Goal: Submit feedback/report problem

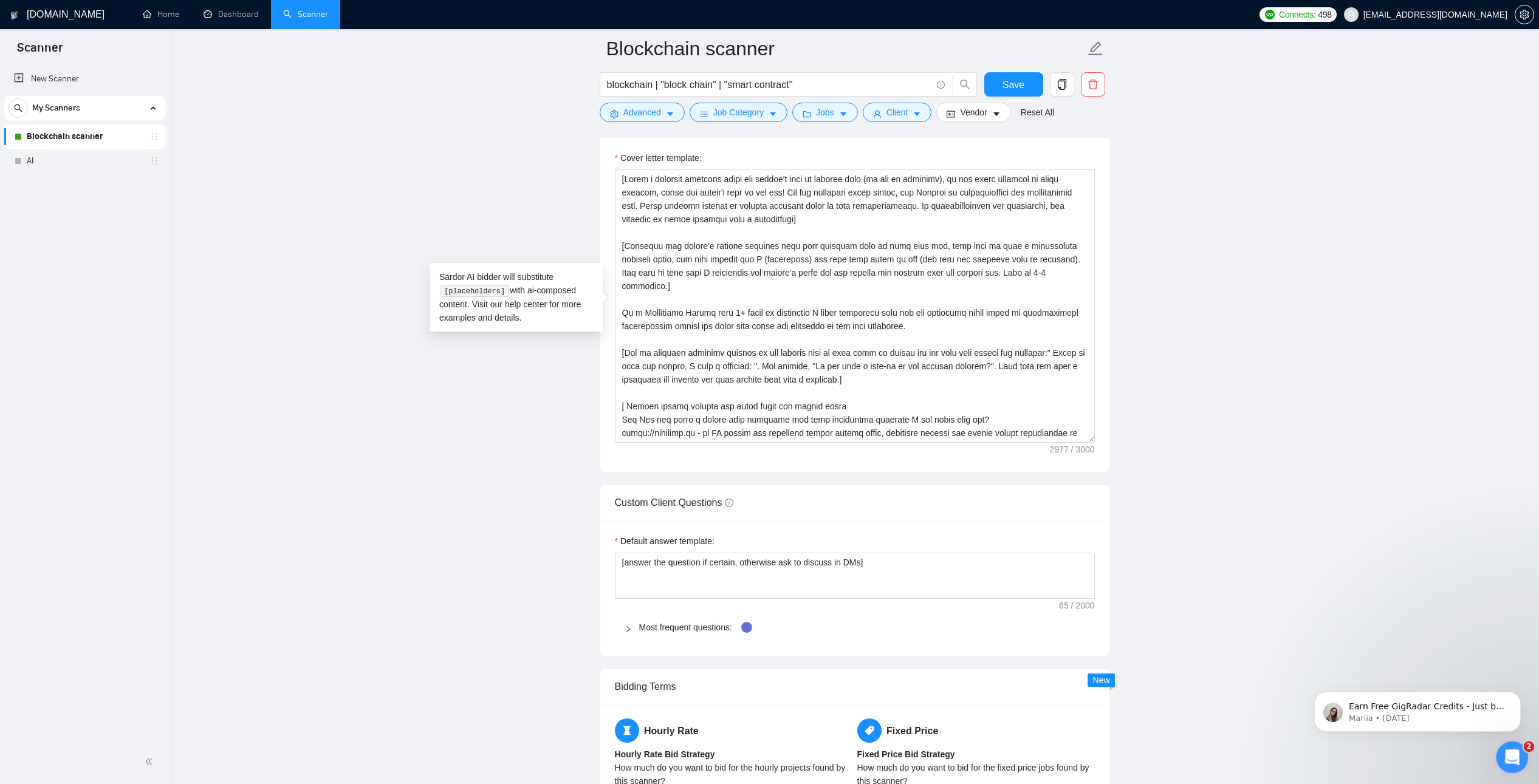
click at [1495, 755] on html at bounding box center [1510, 756] width 29 height 29
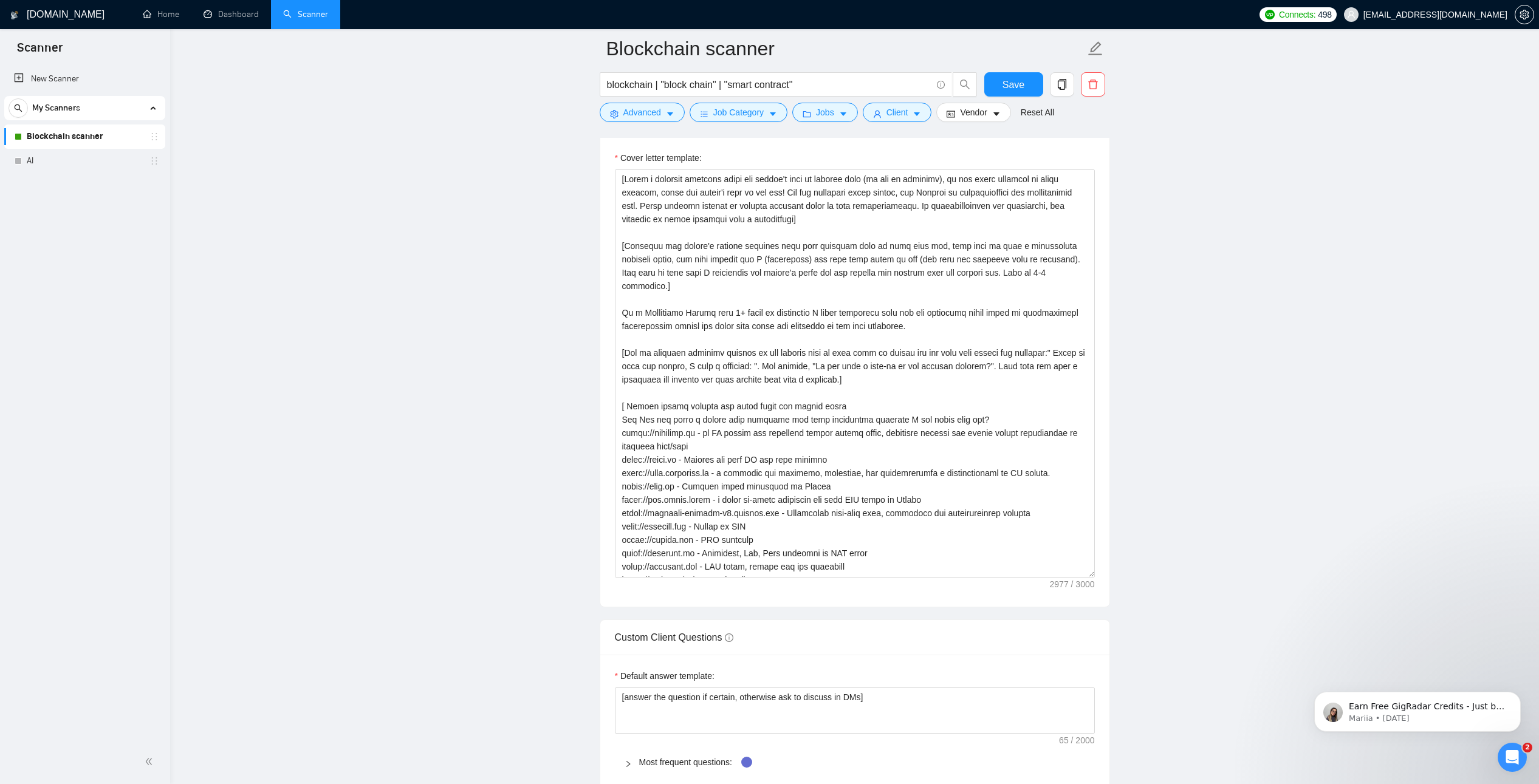
drag, startPoint x: 1093, startPoint y: 439, endPoint x: 1168, endPoint y: 607, distance: 184.0
click at [1119, 580] on main "Blockchain scanner blockchain | "block chain" | "smart [DEMOGRAPHIC_DATA]" Save…" at bounding box center [855, 509] width 1330 height 4028
click at [1501, 760] on div "Open Intercom Messenger" at bounding box center [1510, 755] width 40 height 40
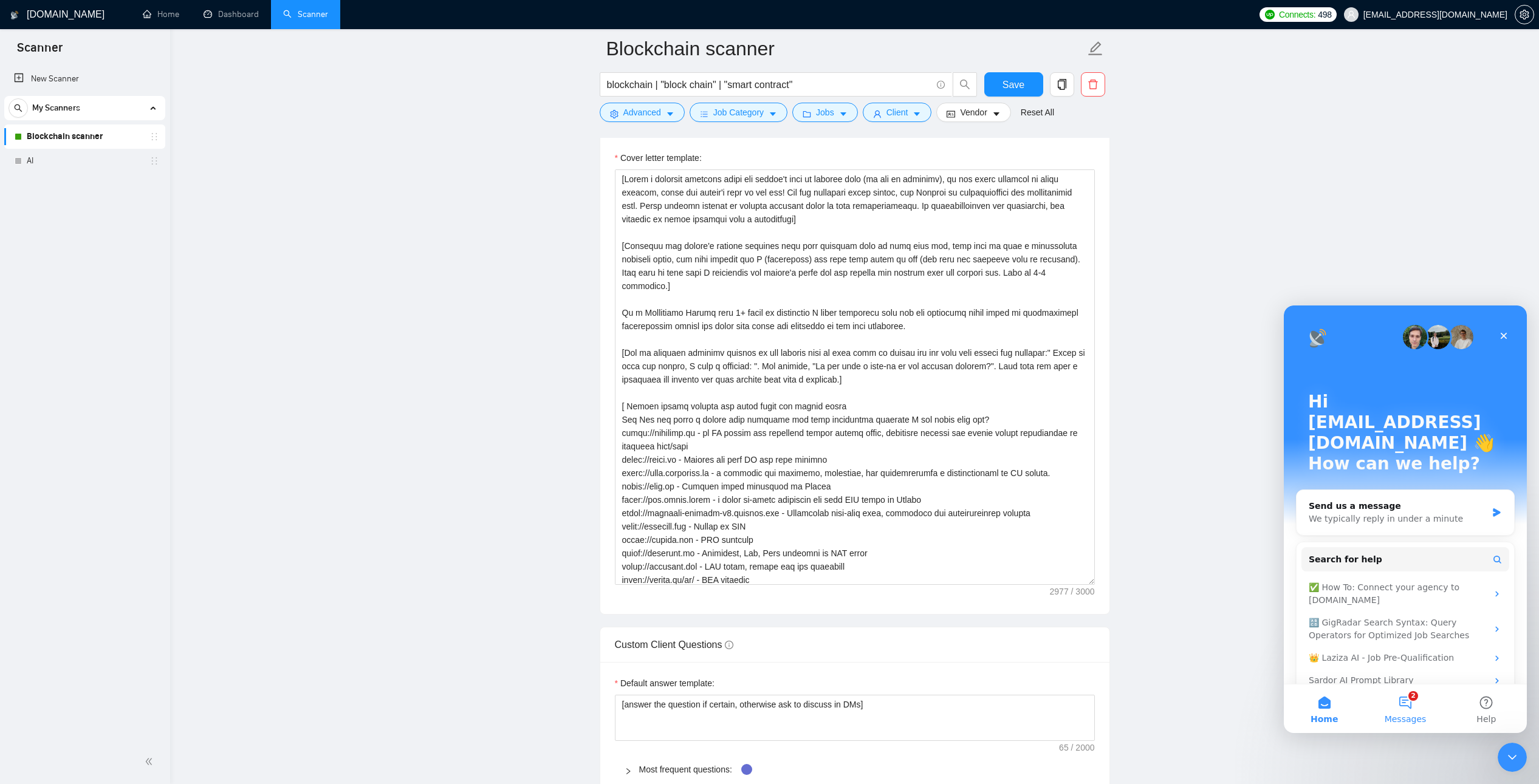
click at [1404, 715] on span "Messages" at bounding box center [1405, 719] width 42 height 9
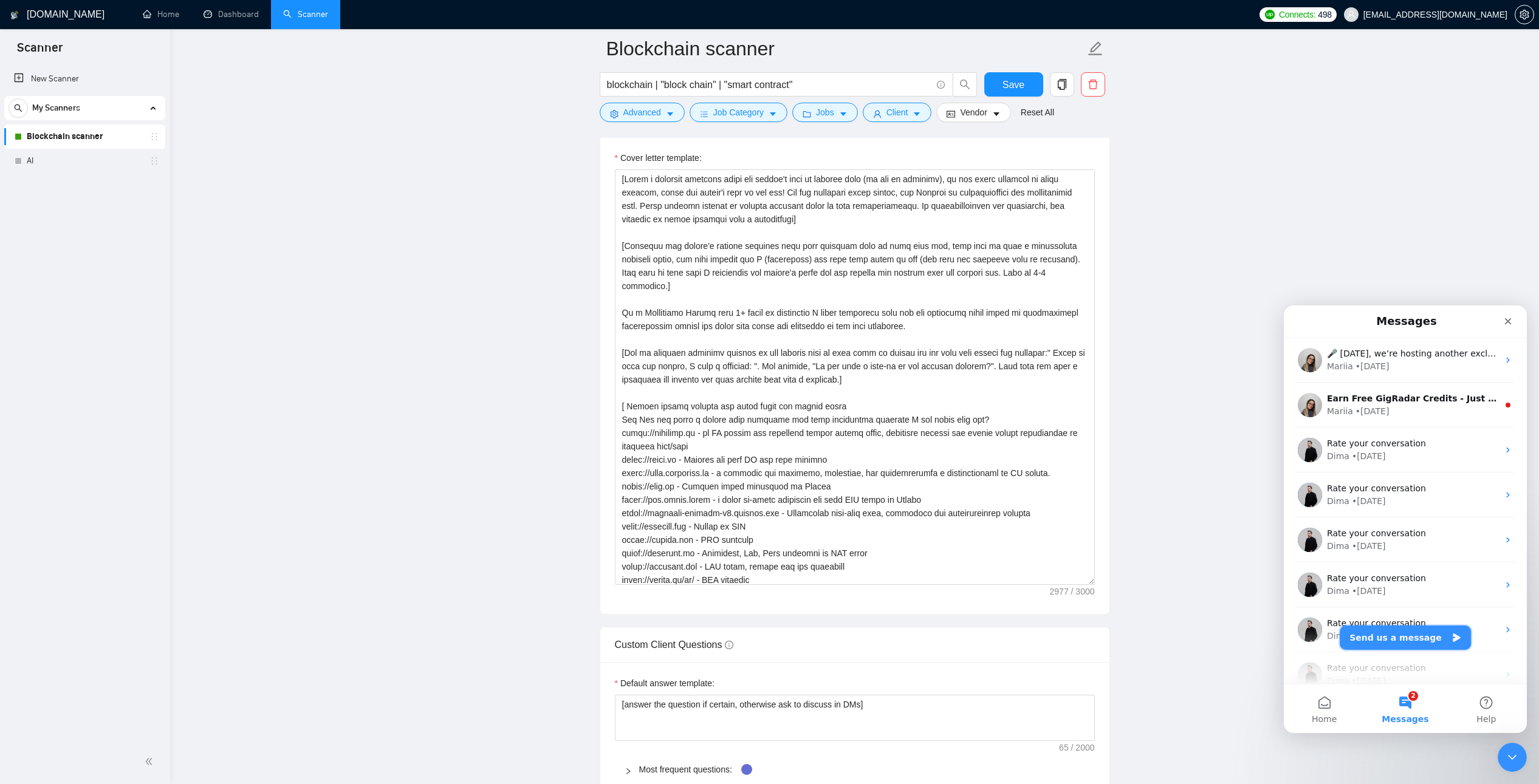
click at [1393, 638] on button "Send us a message" at bounding box center [1404, 638] width 131 height 24
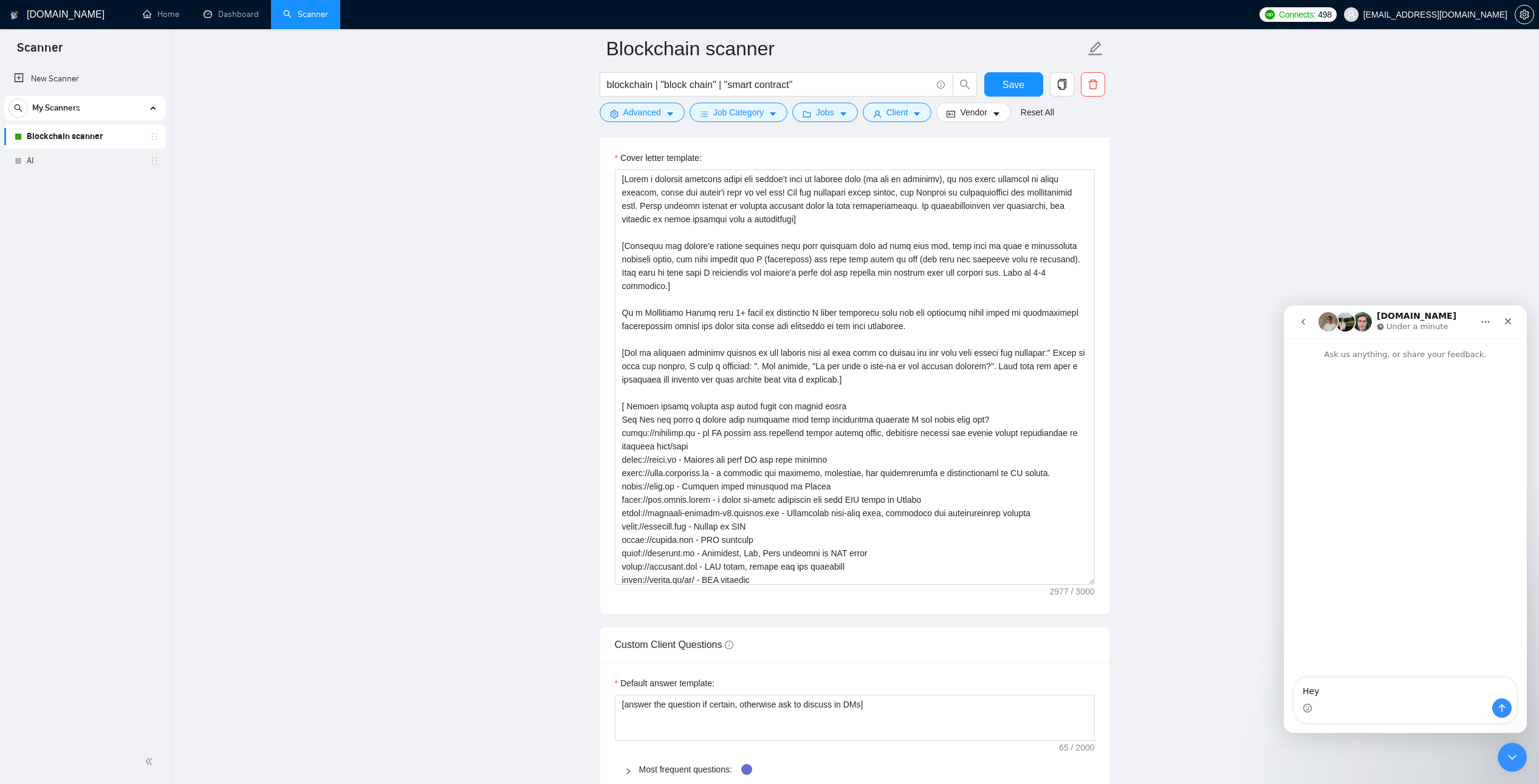
type textarea "Hey"
type textarea "Someth"
type textarea "Something wrong"
type textarea "M"
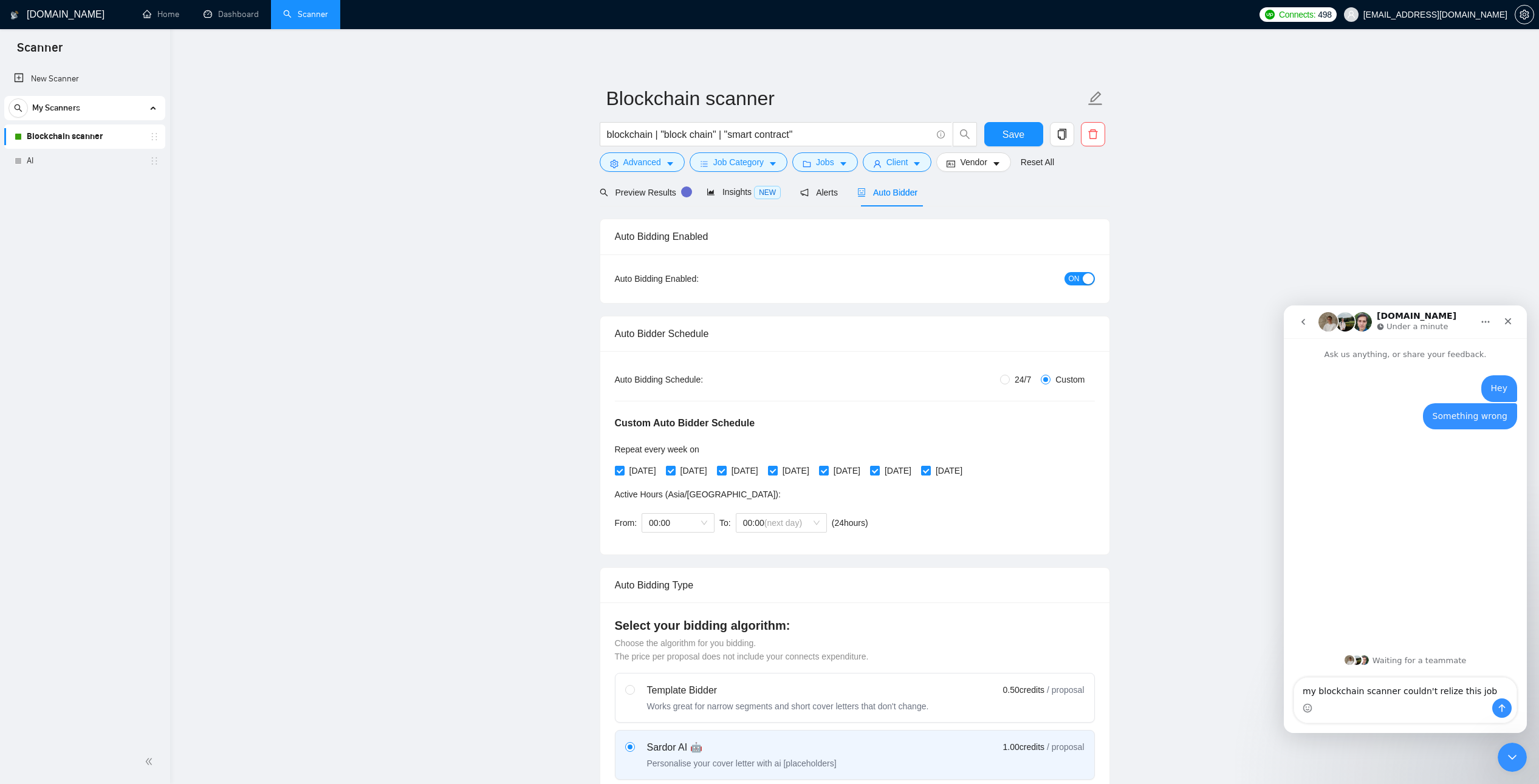
type textarea "my blockchain scanner couldn't realize this job"
drag, startPoint x: 2416, startPoint y: 382, endPoint x: 1414, endPoint y: 695, distance: 1049.7
click at [1414, 695] on textarea "Message…" at bounding box center [1404, 688] width 222 height 20
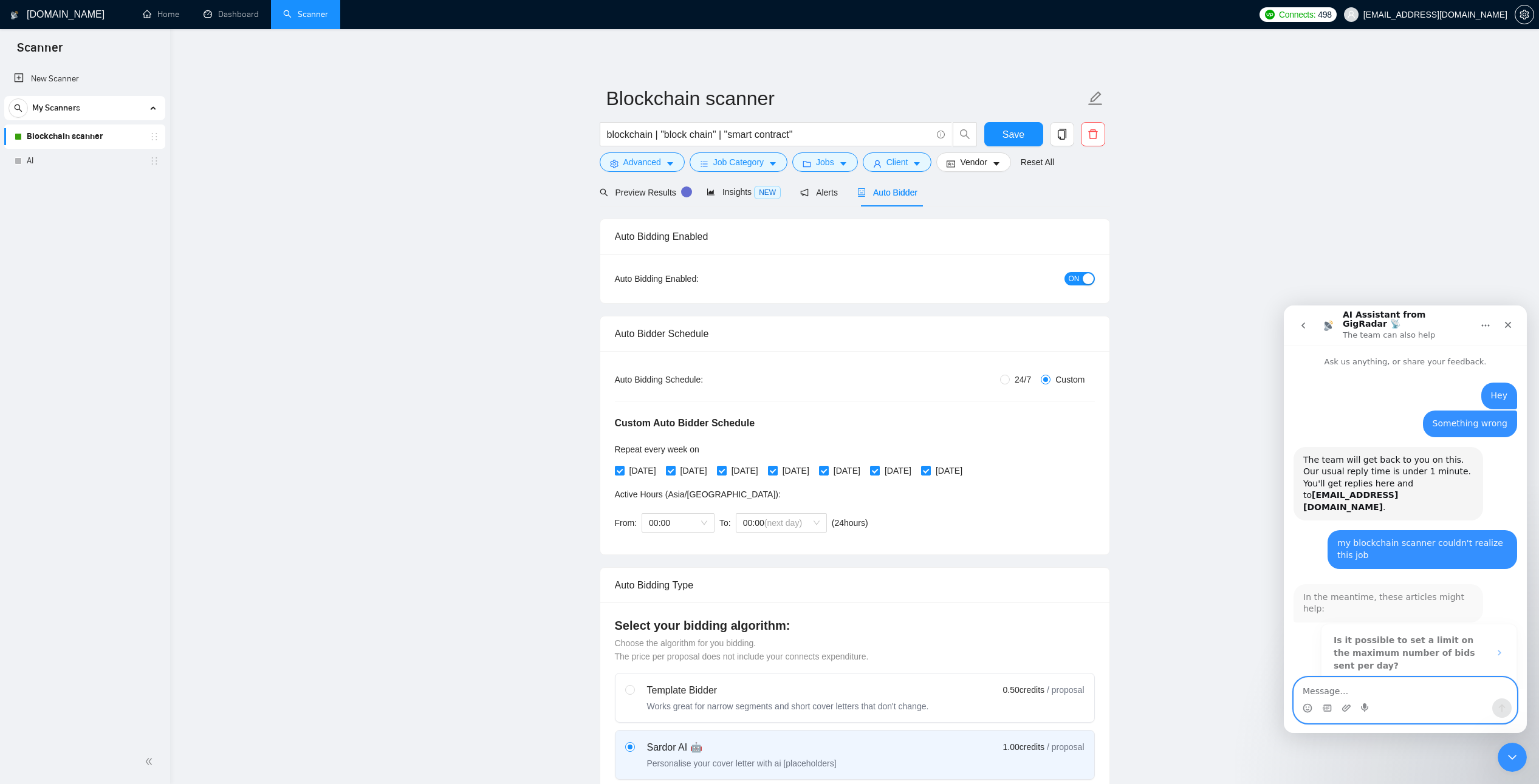
click at [1413, 687] on textarea "Message…" at bounding box center [1404, 688] width 222 height 20
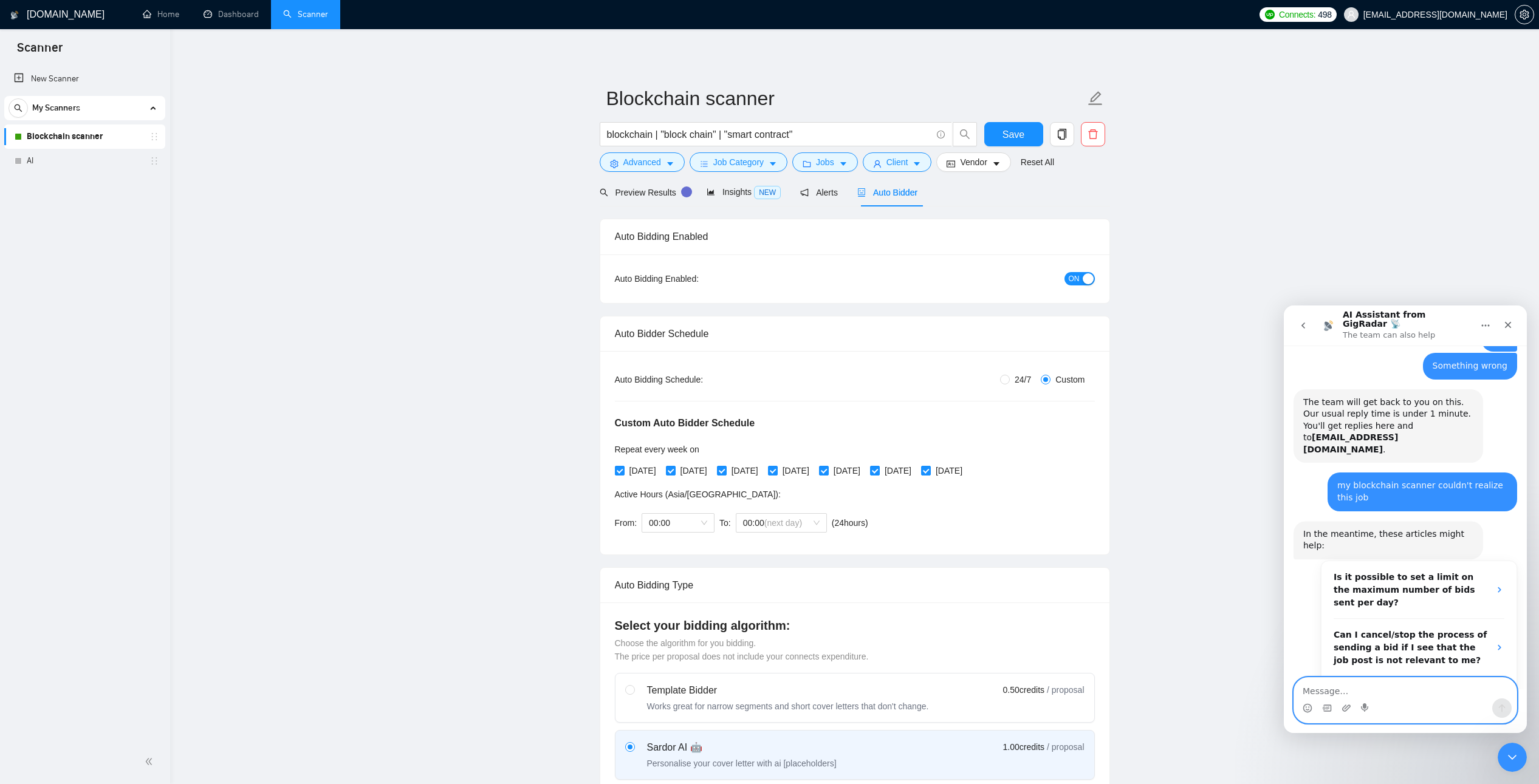
scroll to position [101, 0]
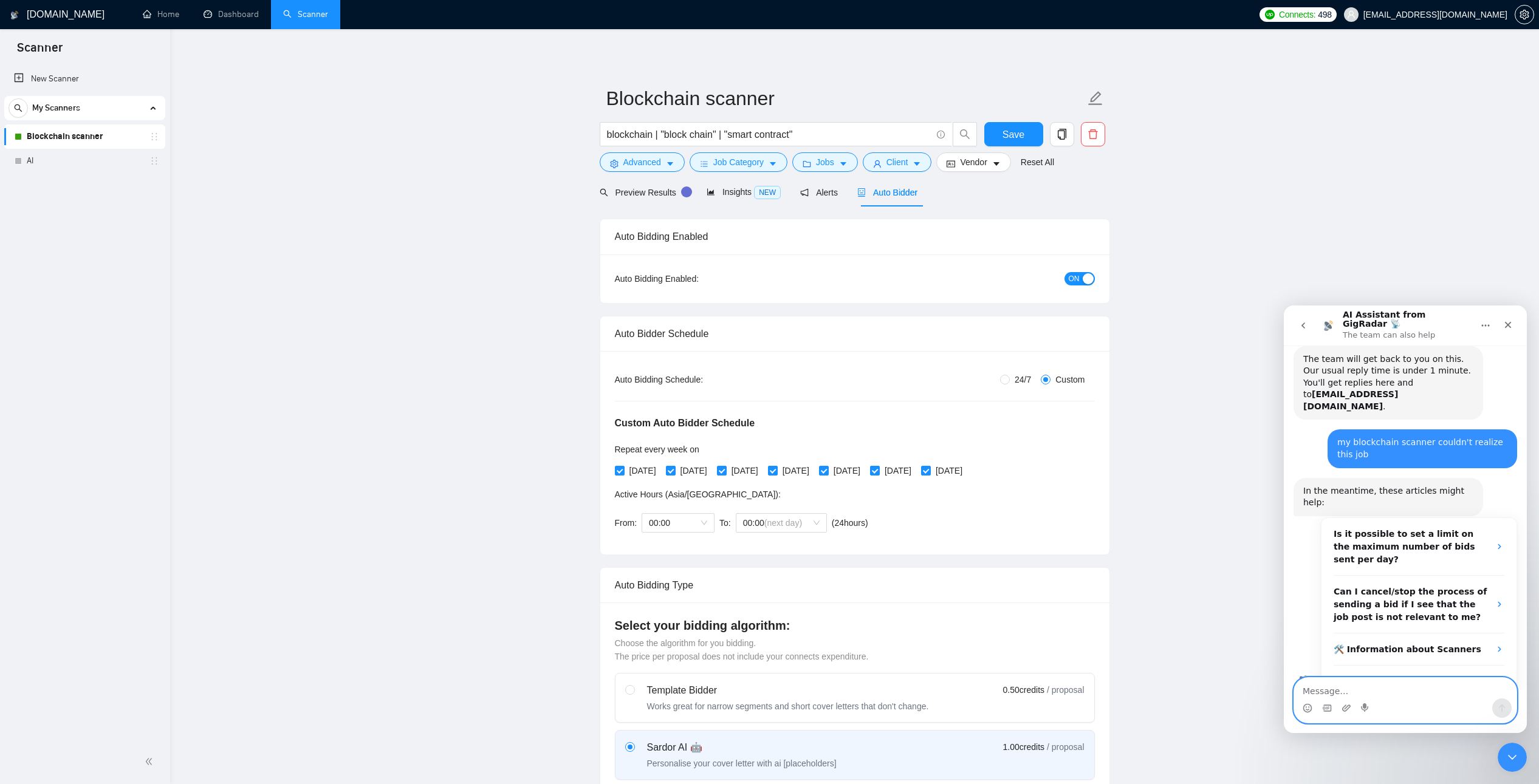
click at [1413, 687] on textarea "Message…" at bounding box center [1404, 688] width 222 height 20
paste textarea "[URL][DOMAIN_NAME]"
type textarea "[URL][DOMAIN_NAME]"
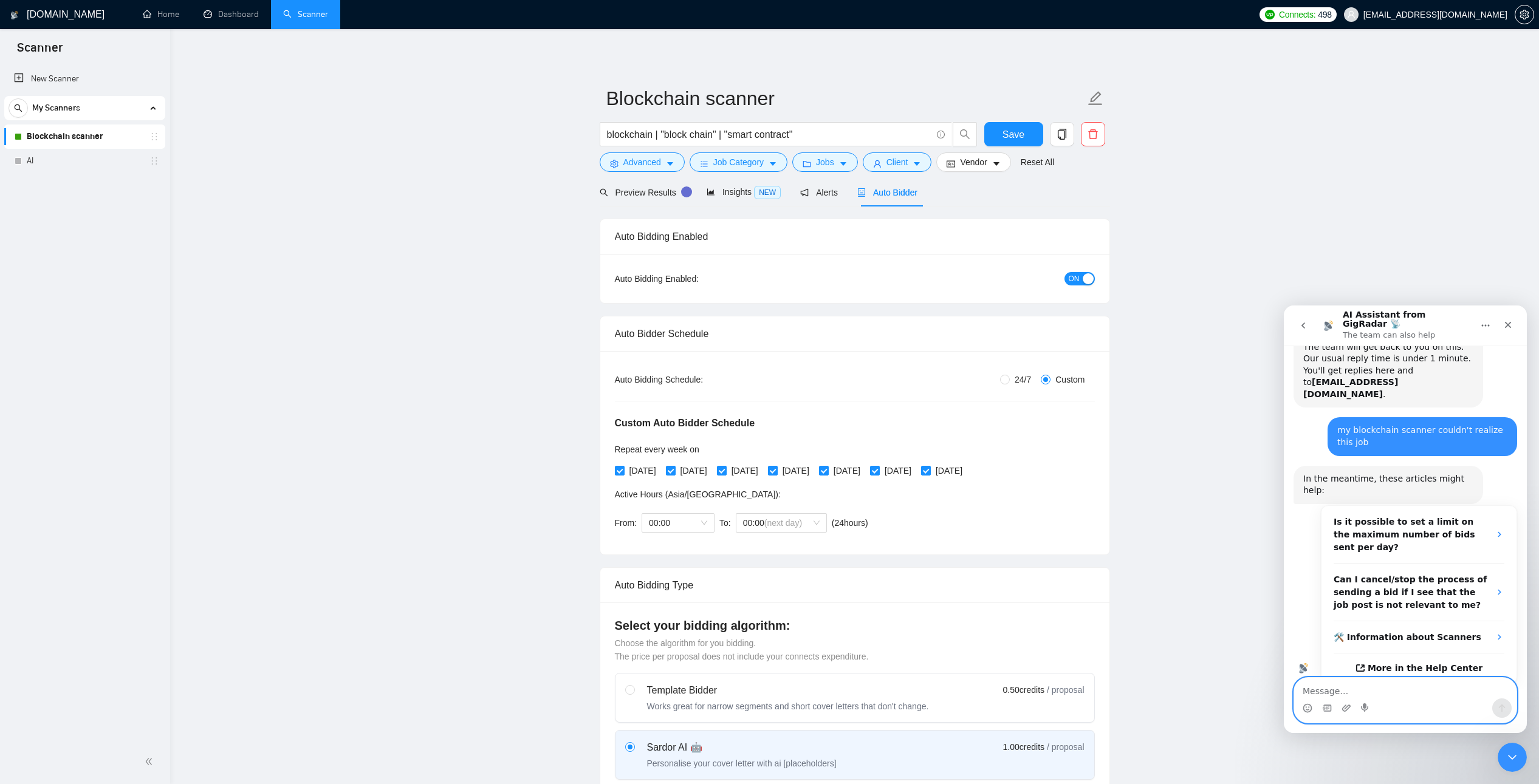
scroll to position [149, 0]
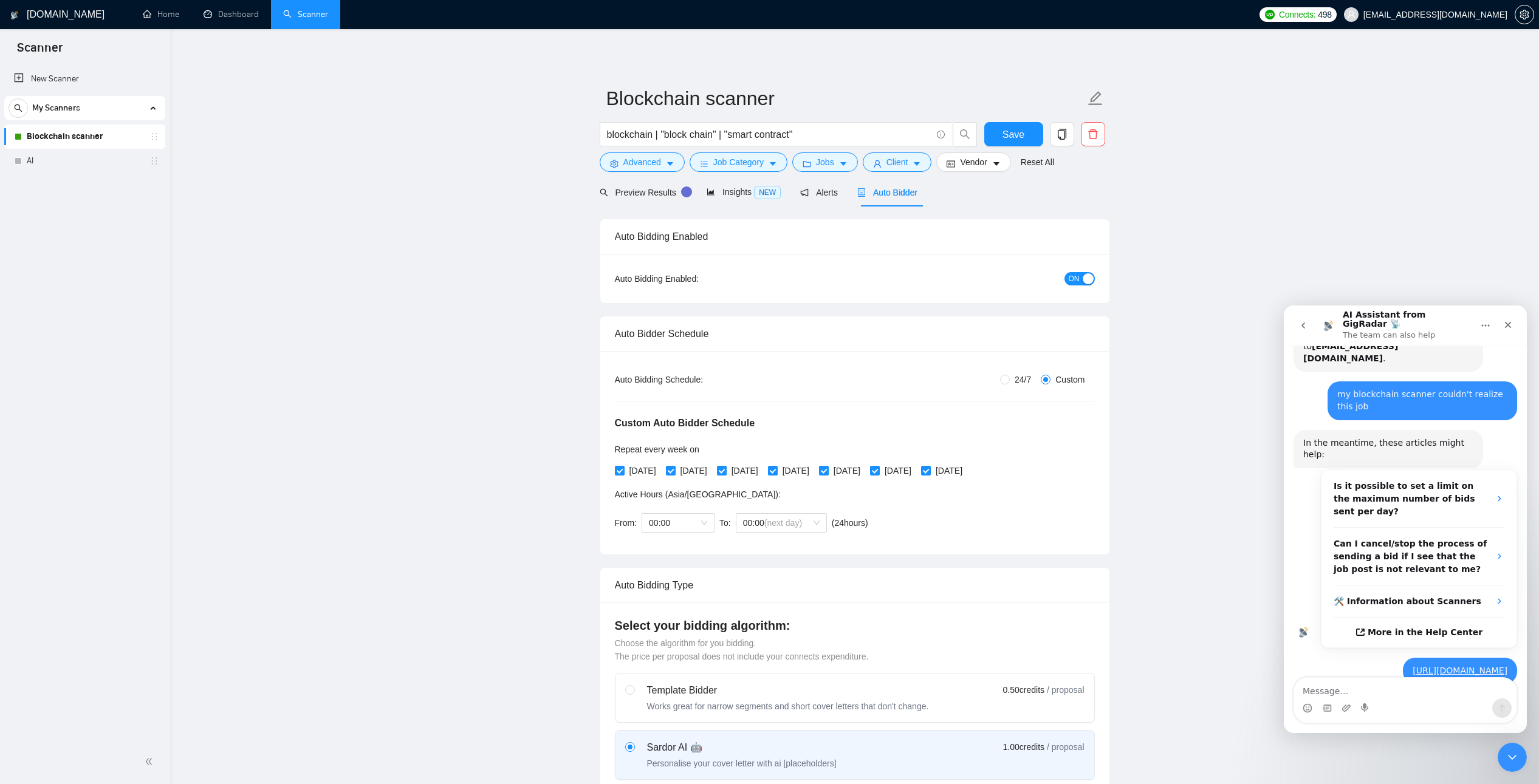
click at [114, 141] on link "Blockchain scanner" at bounding box center [84, 137] width 115 height 24
click at [645, 196] on span "Preview Results" at bounding box center [644, 193] width 87 height 10
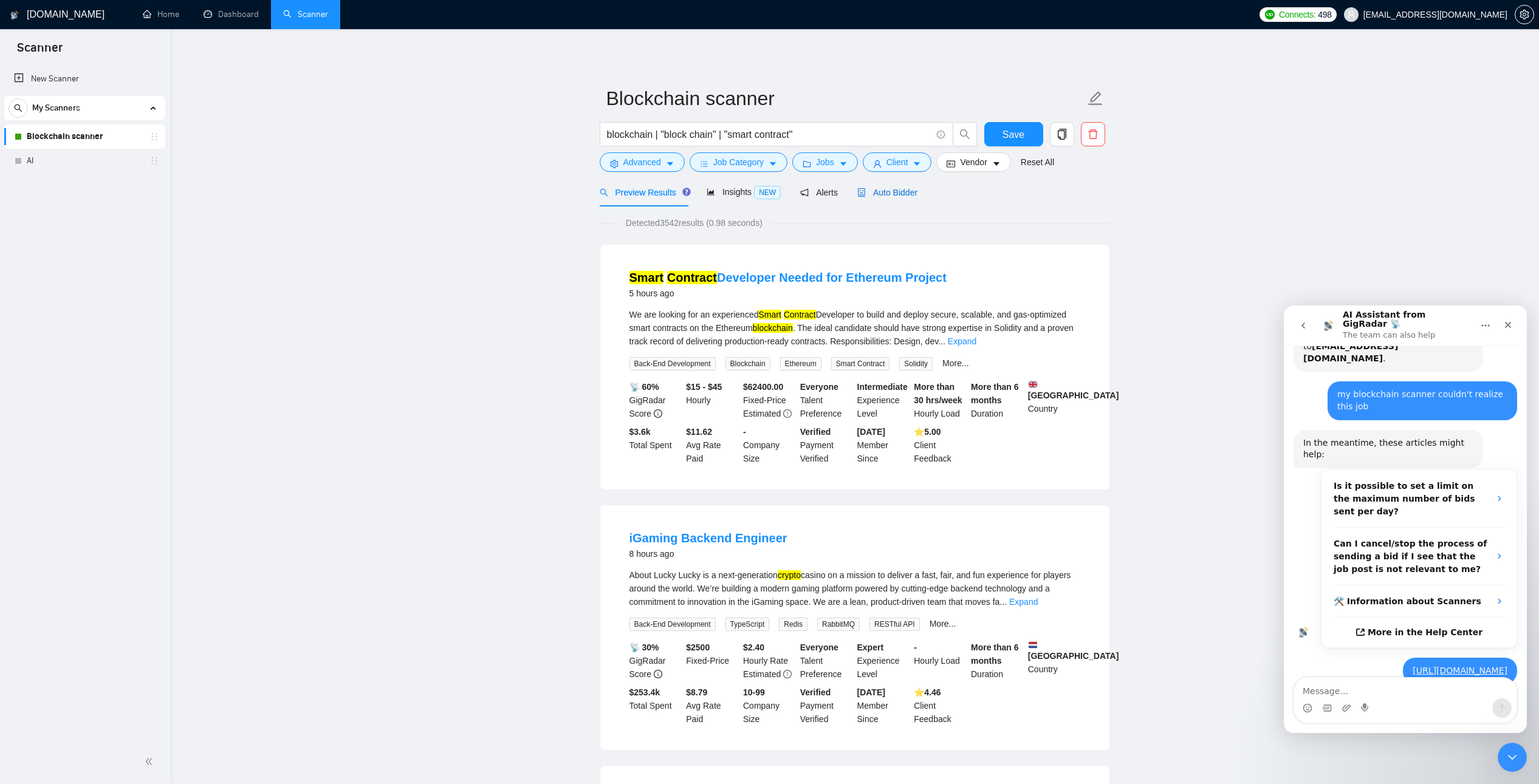
click at [895, 191] on span "Auto Bidder" at bounding box center [888, 193] width 60 height 10
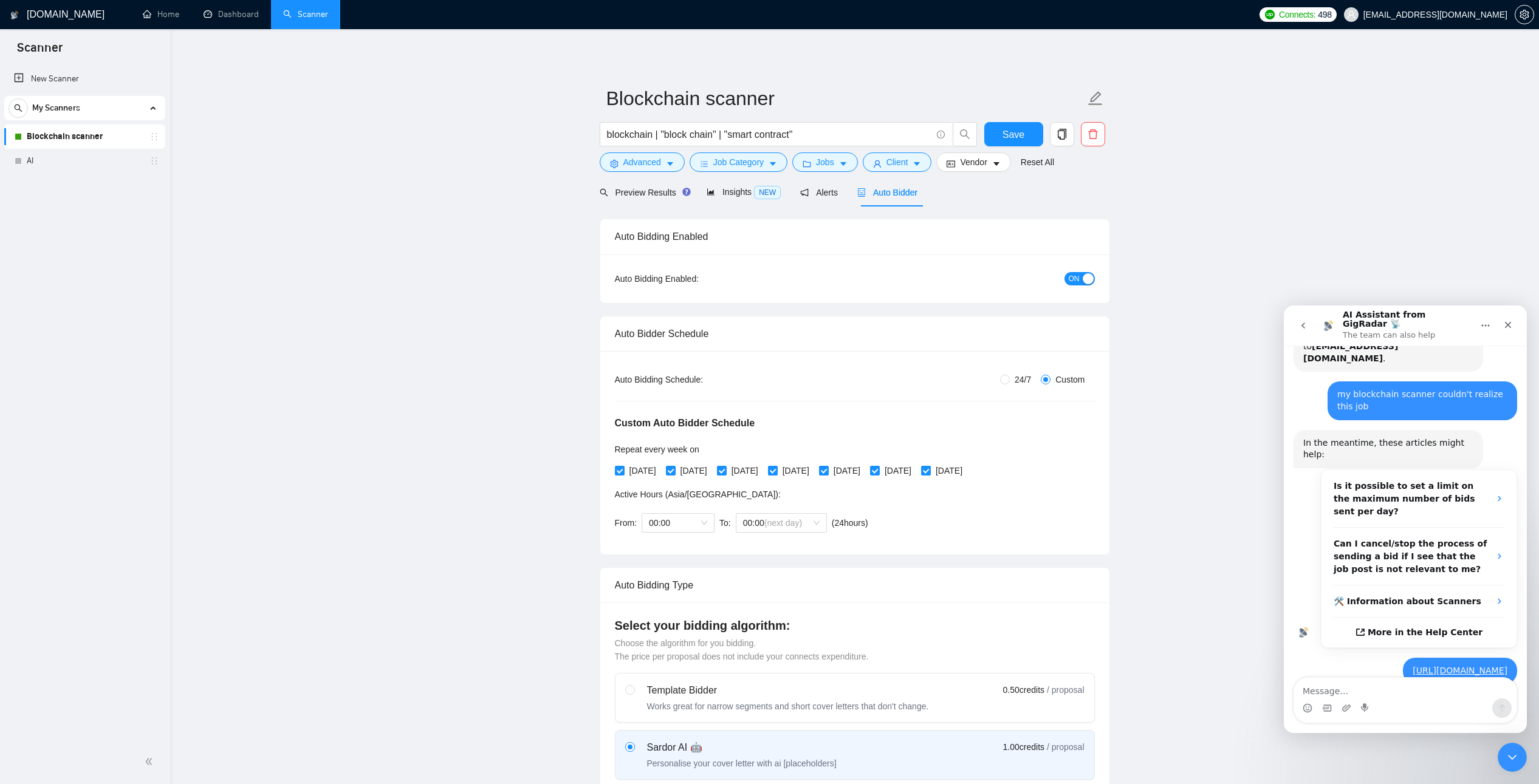
checkbox input "true"
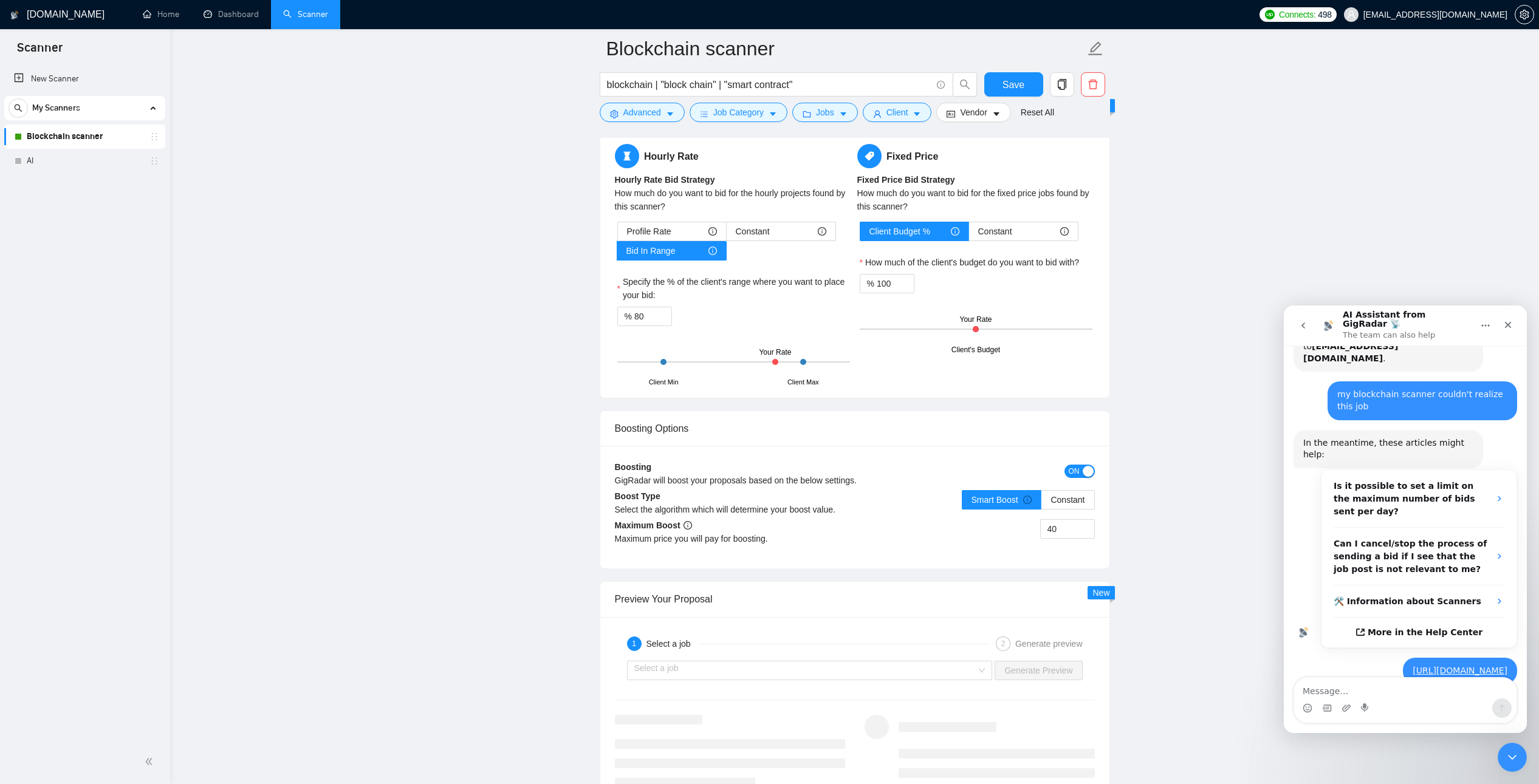
scroll to position [2388, 0]
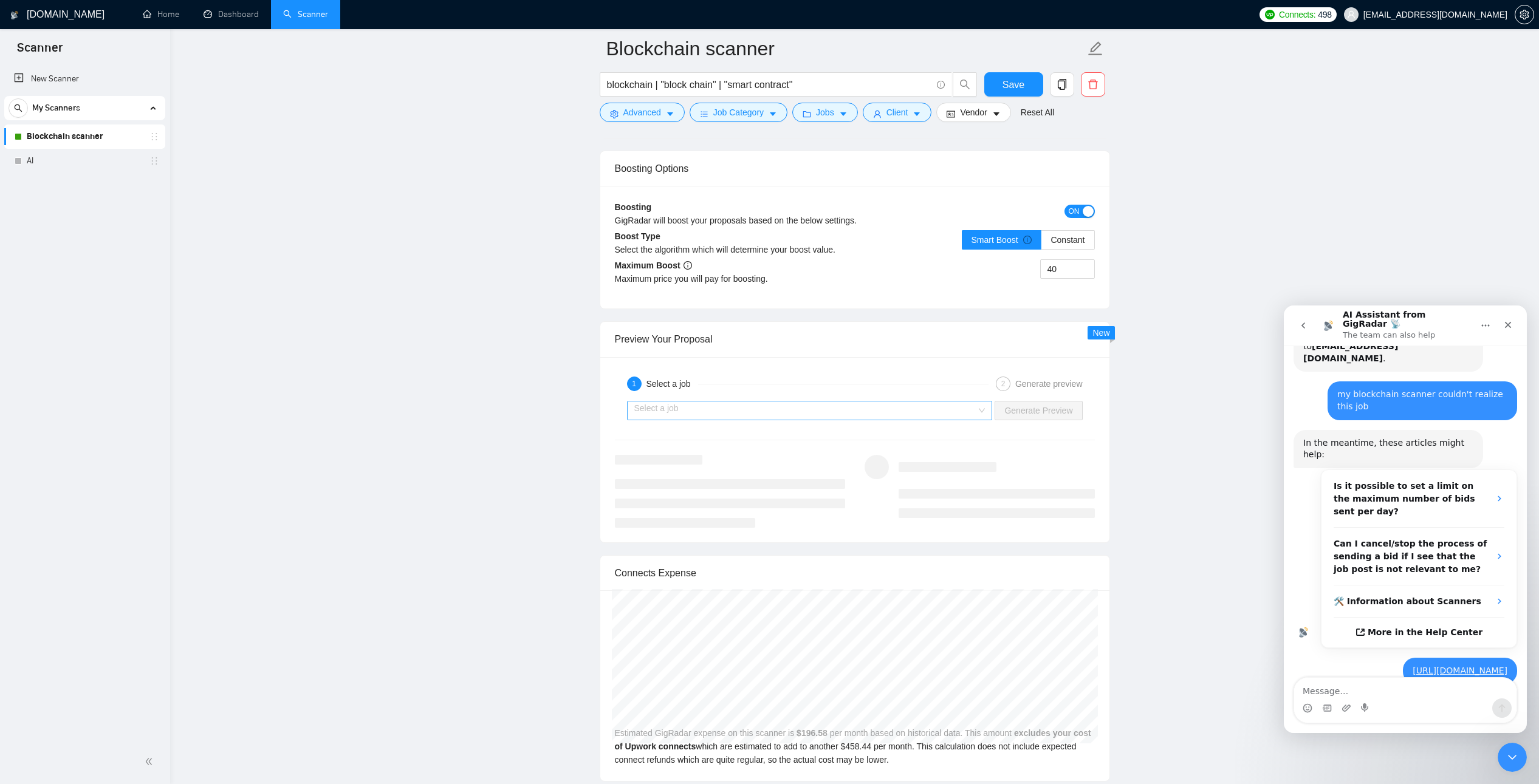
click at [729, 406] on input "search" at bounding box center [805, 410] width 343 height 18
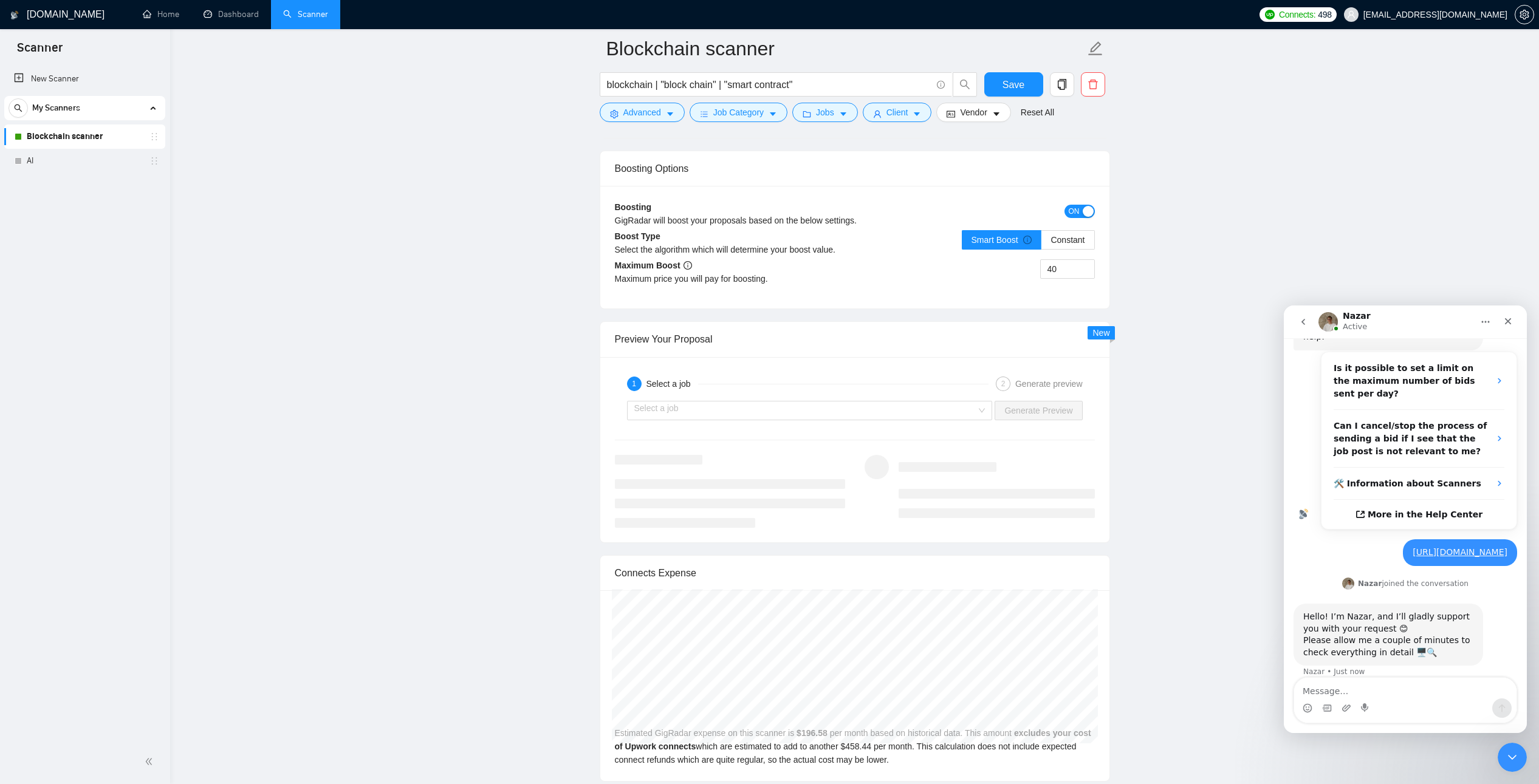
scroll to position [262, 0]
click at [1366, 694] on textarea "Message…" at bounding box center [1404, 688] width 222 height 20
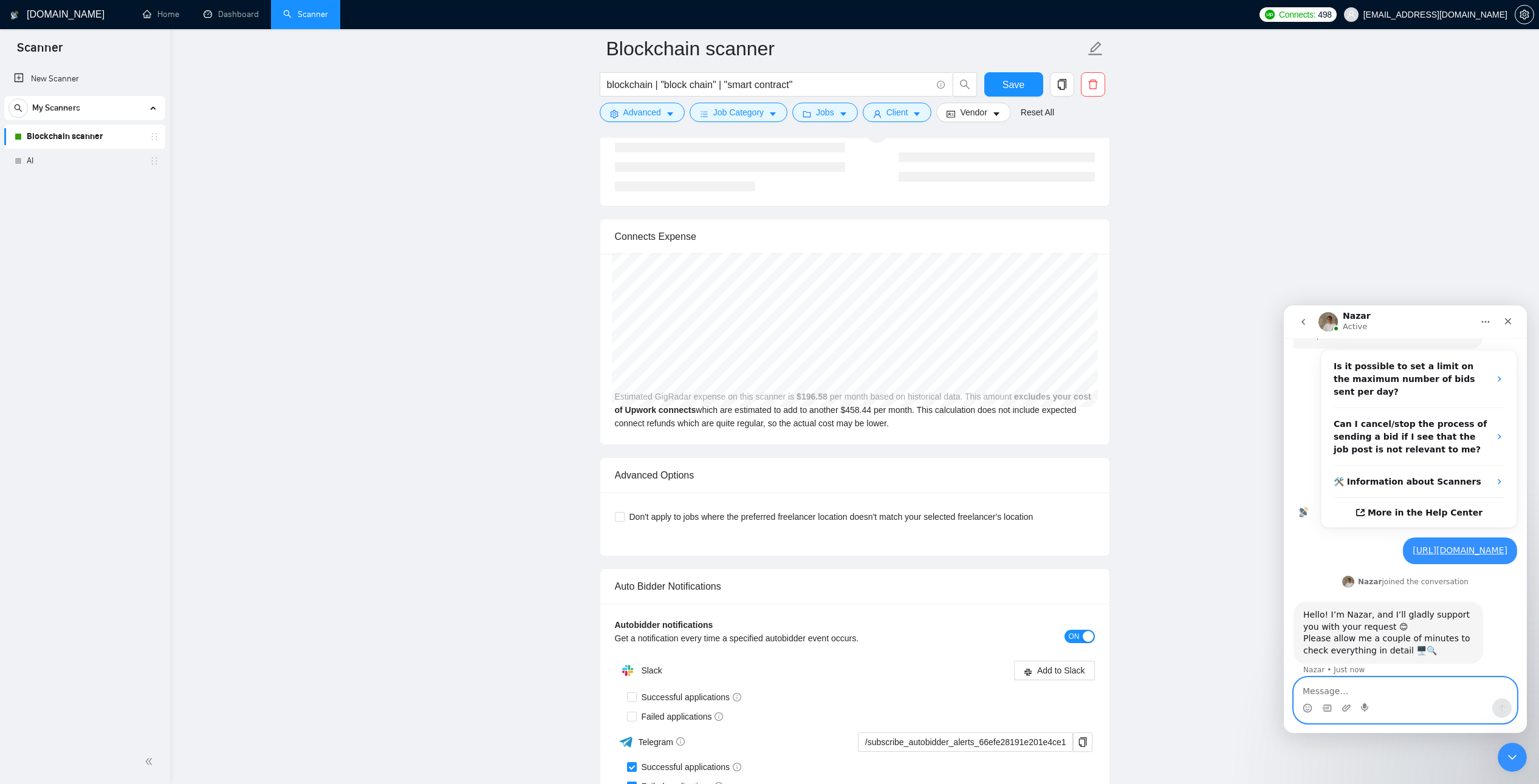
scroll to position [2513, 0]
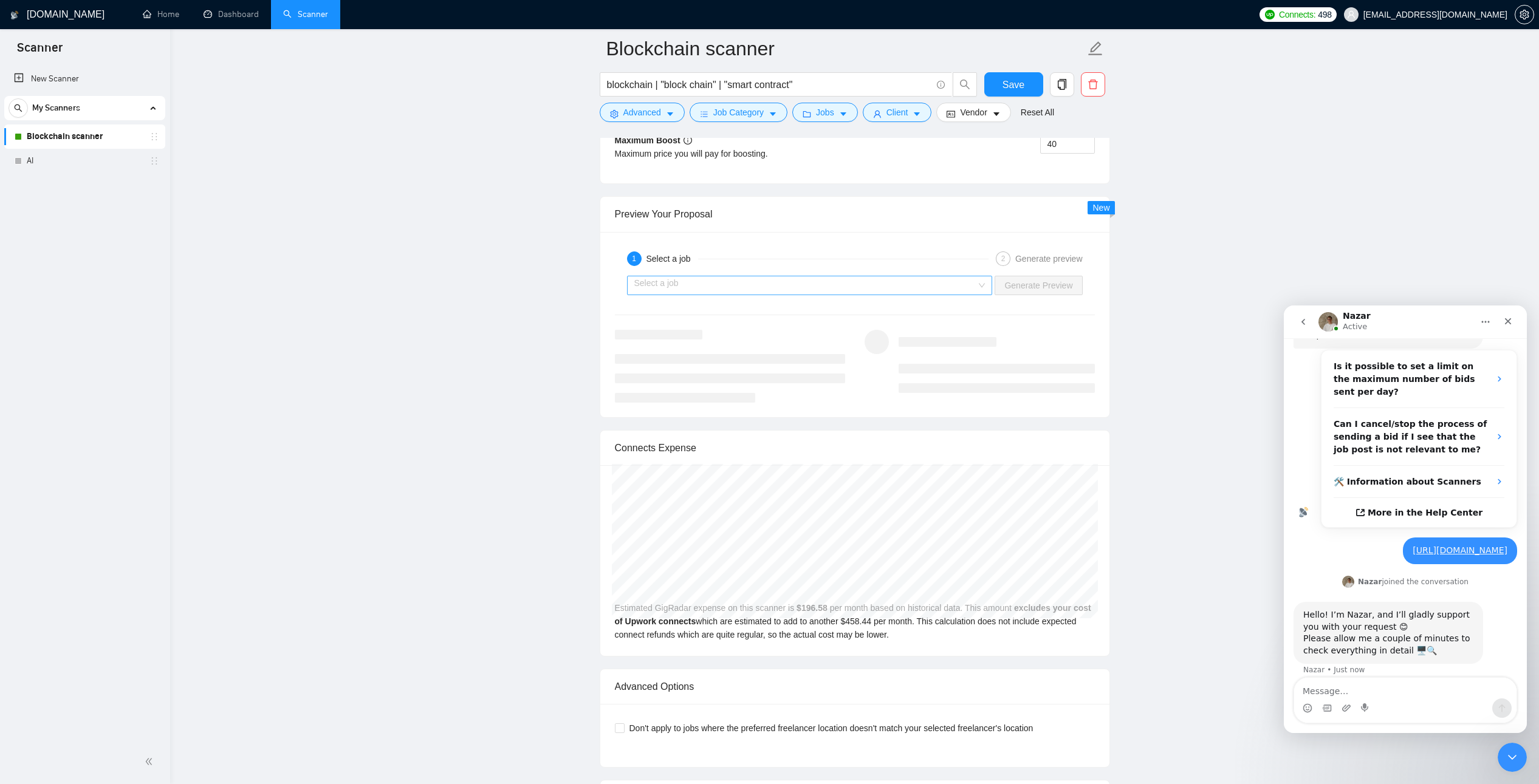
click at [695, 288] on input "search" at bounding box center [805, 285] width 343 height 18
click at [1414, 691] on textarea "Message…" at bounding box center [1404, 688] width 222 height 20
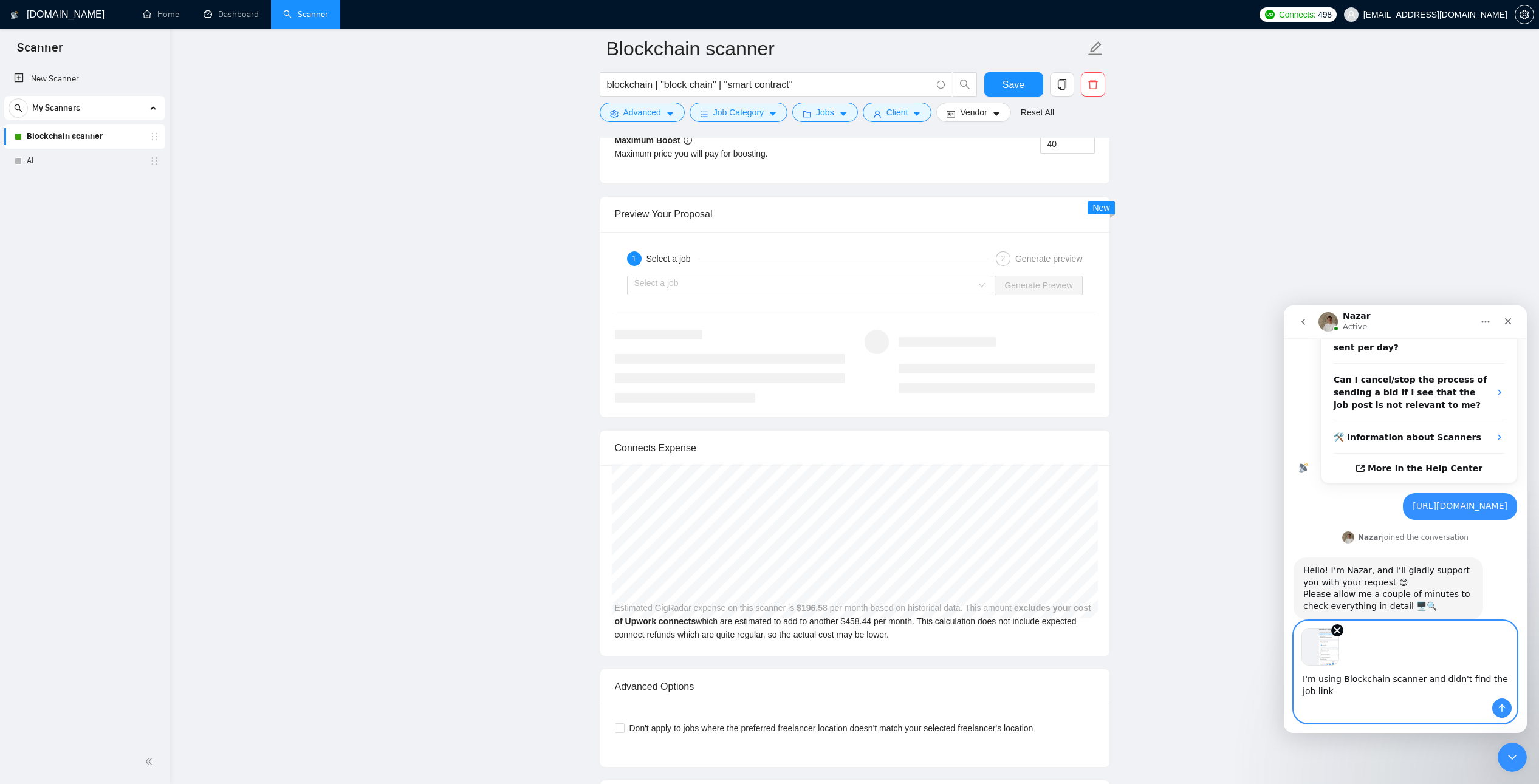
scroll to position [318, 0]
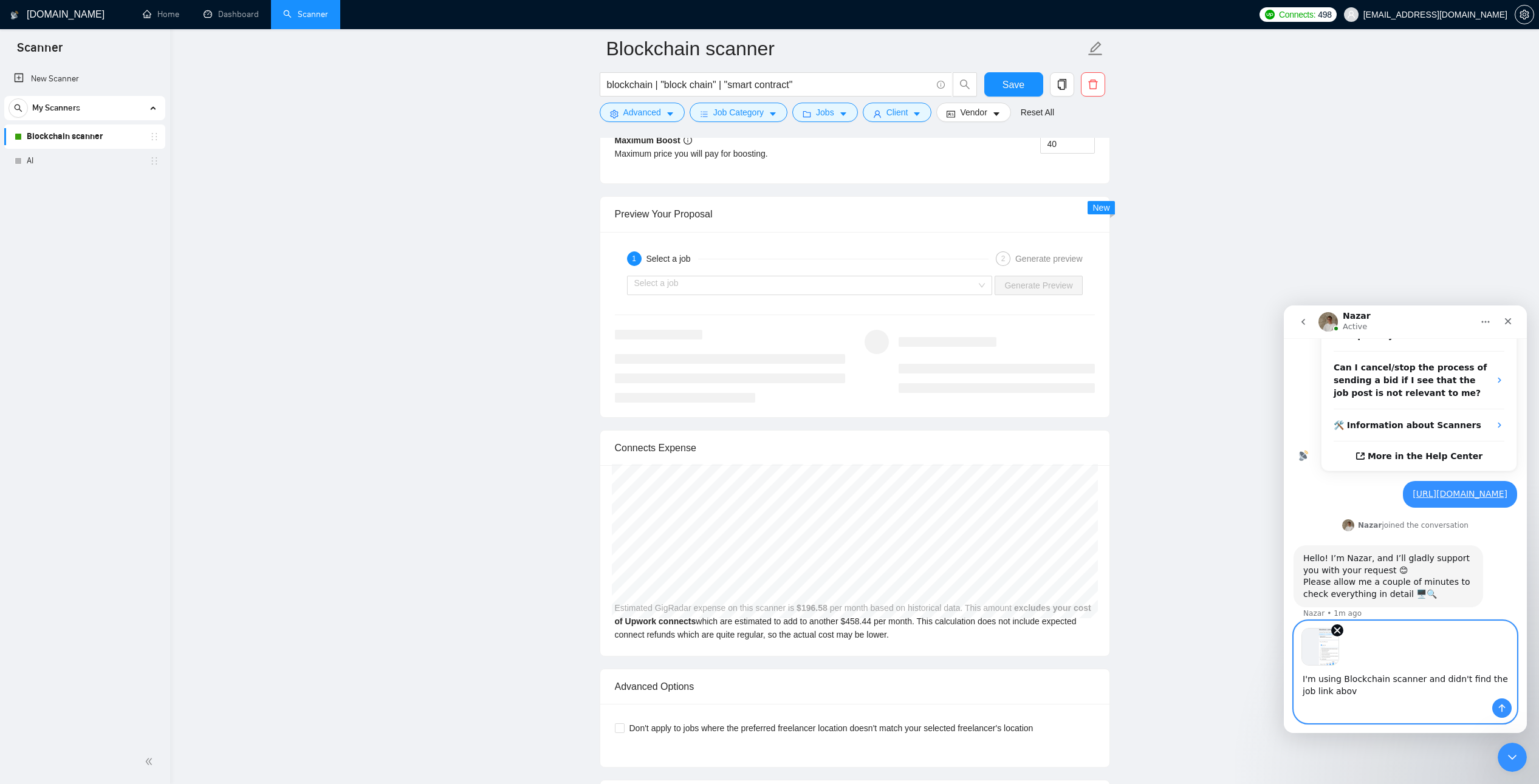
type textarea "I'm using Blockchain scanner and didn't find the job link above"
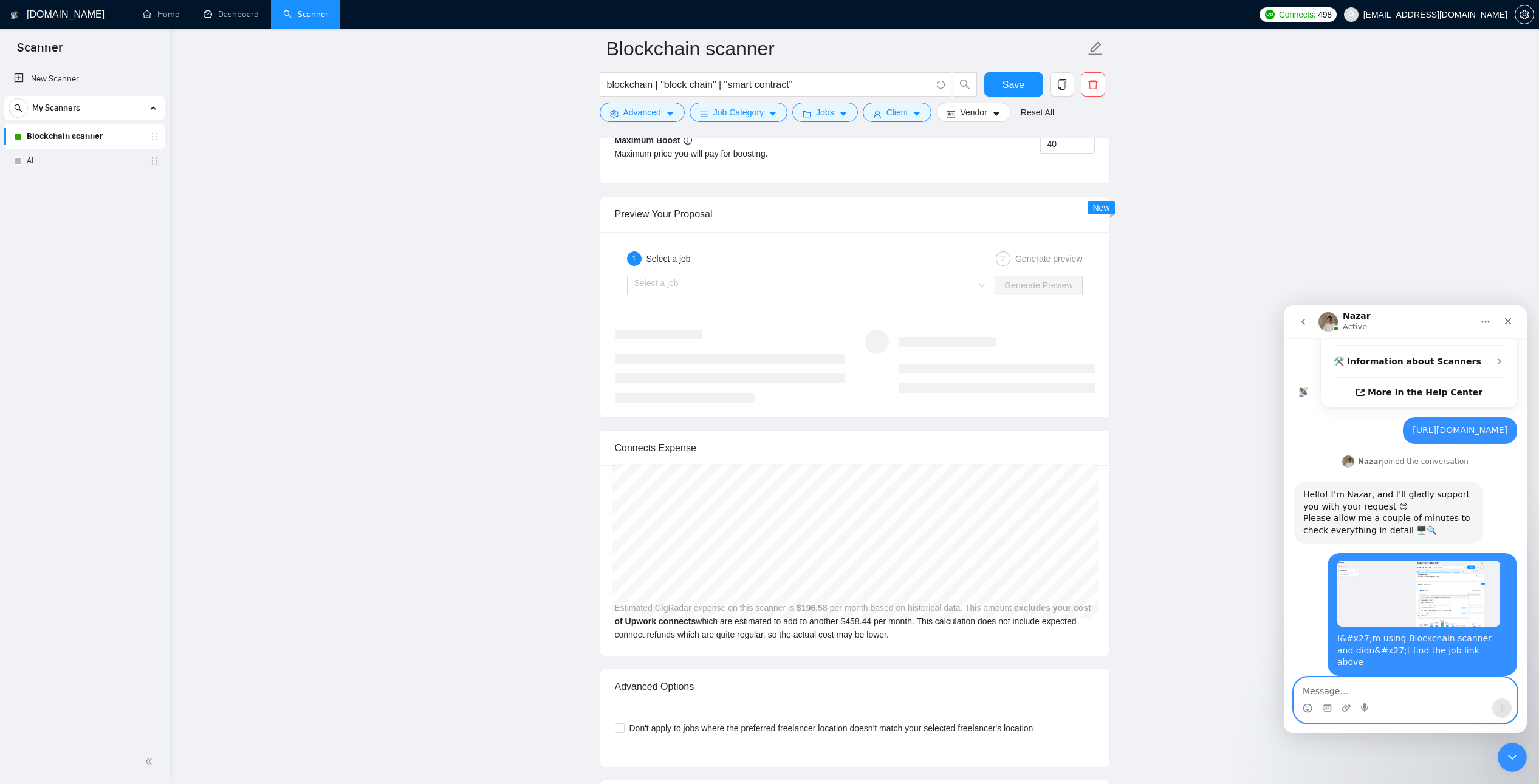
scroll to position [441, 0]
